Goal: Task Accomplishment & Management: Use online tool/utility

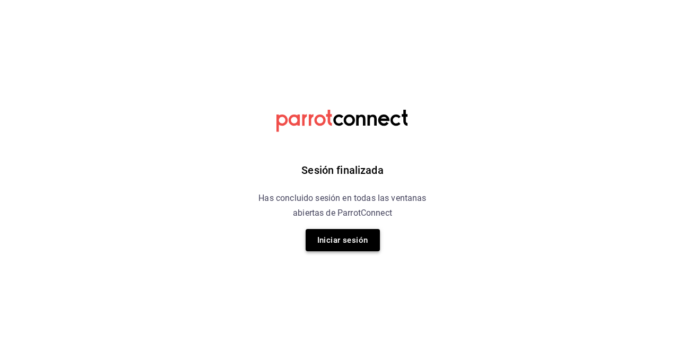
click at [354, 238] on button "Iniciar sesión" at bounding box center [343, 240] width 74 height 22
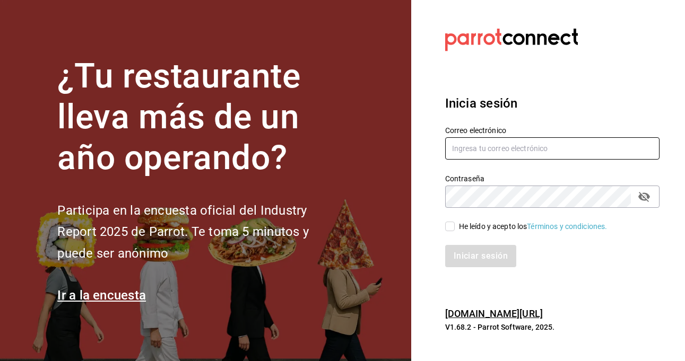
type input "gabriela.elizondo@grupocosteno.com"
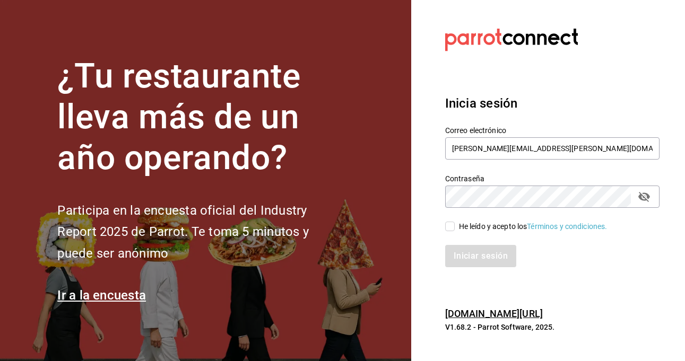
click at [454, 228] on input "He leído y acepto los Términos y condiciones." at bounding box center [450, 227] width 10 height 10
checkbox input "true"
click at [465, 259] on button "Iniciar sesión" at bounding box center [481, 256] width 72 height 22
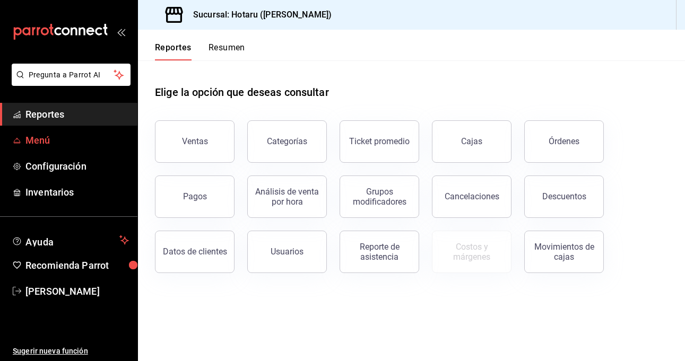
click at [39, 141] on span "Menú" at bounding box center [76, 140] width 103 height 14
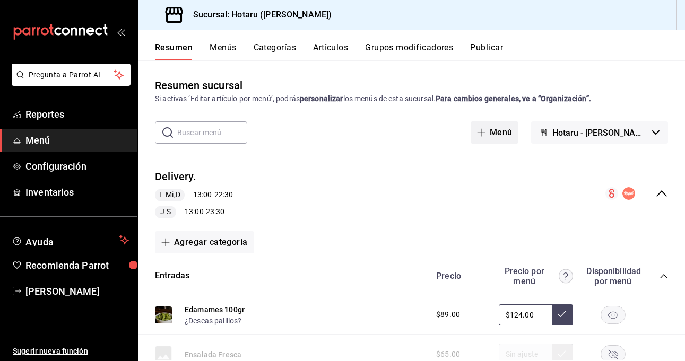
click at [519, 136] on button "Menú" at bounding box center [495, 133] width 48 height 22
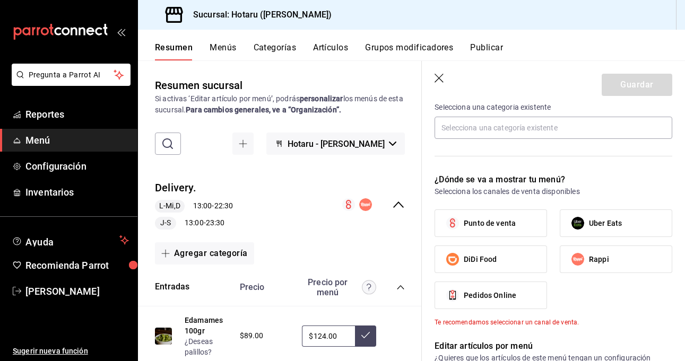
scroll to position [315, 0]
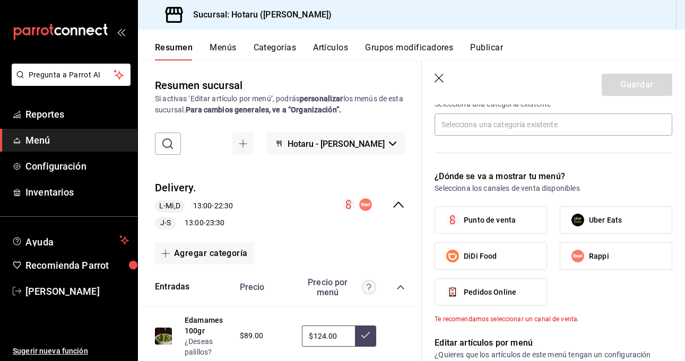
click at [570, 226] on input "Uber Eats" at bounding box center [578, 220] width 22 height 22
checkbox input "true"
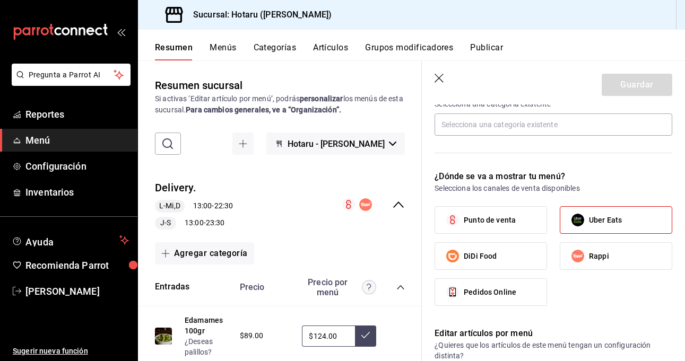
click at [581, 253] on input "Rappi" at bounding box center [578, 256] width 22 height 22
checkbox input "true"
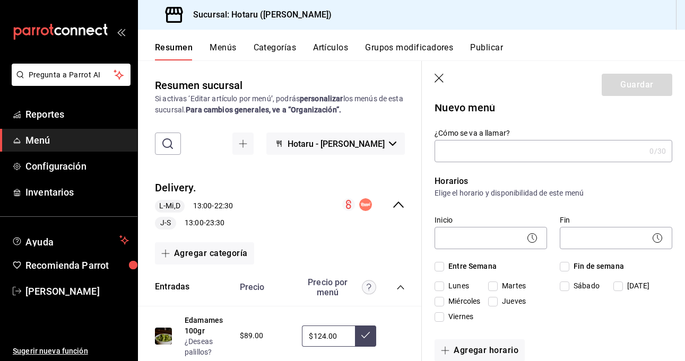
scroll to position [0, 0]
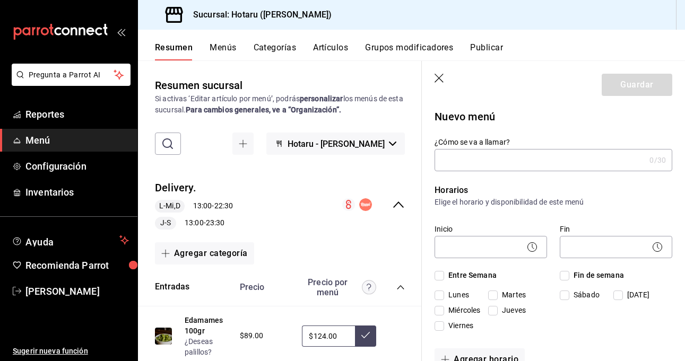
click at [505, 162] on input "¿Cómo se va a llamar?" at bounding box center [540, 160] width 211 height 21
type input "i"
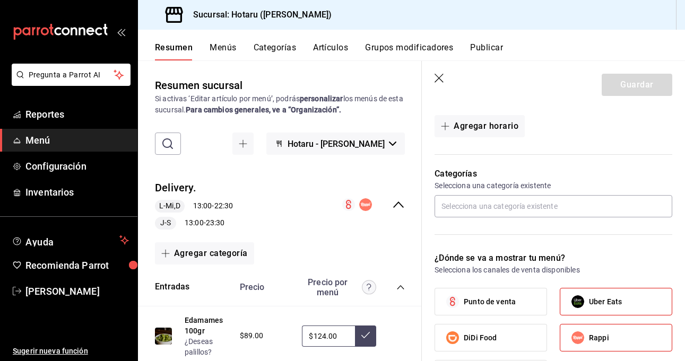
scroll to position [238, 0]
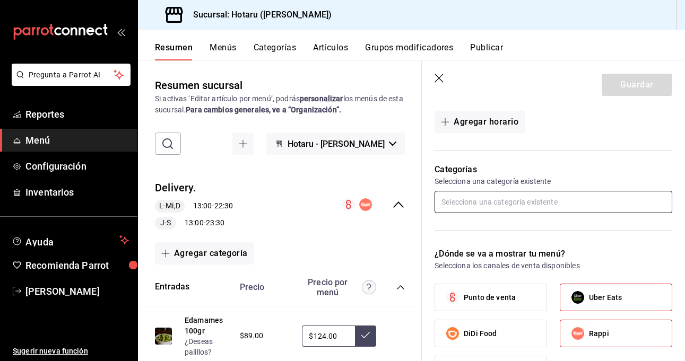
type input "Ichikani SPGG"
click at [532, 201] on input "text" at bounding box center [554, 202] width 238 height 22
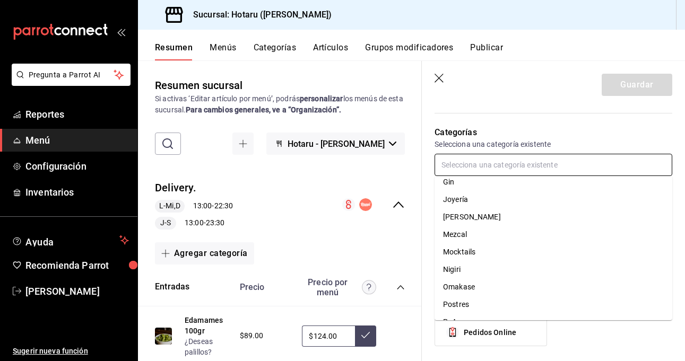
scroll to position [155, 0]
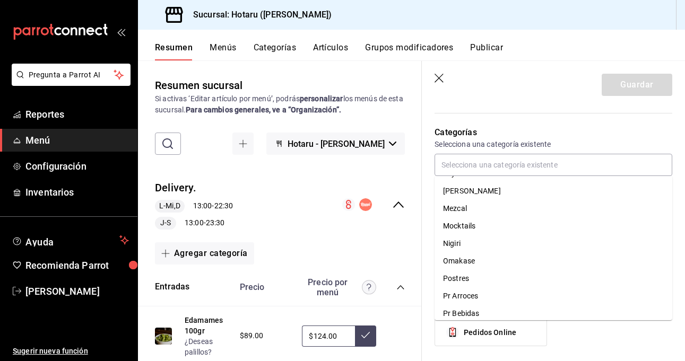
click at [523, 140] on p "Selecciona una categoría existente" at bounding box center [554, 144] width 238 height 11
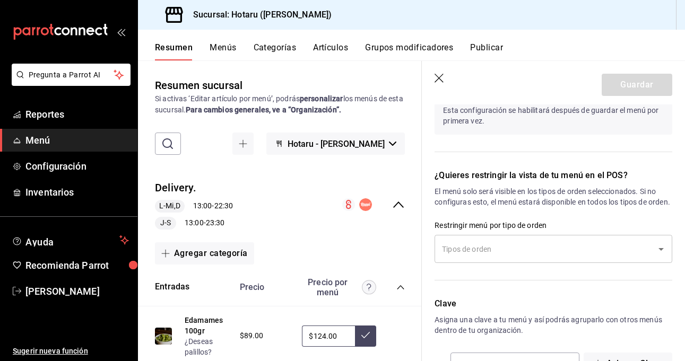
scroll to position [602, 0]
